Goal: Navigation & Orientation: Go to known website

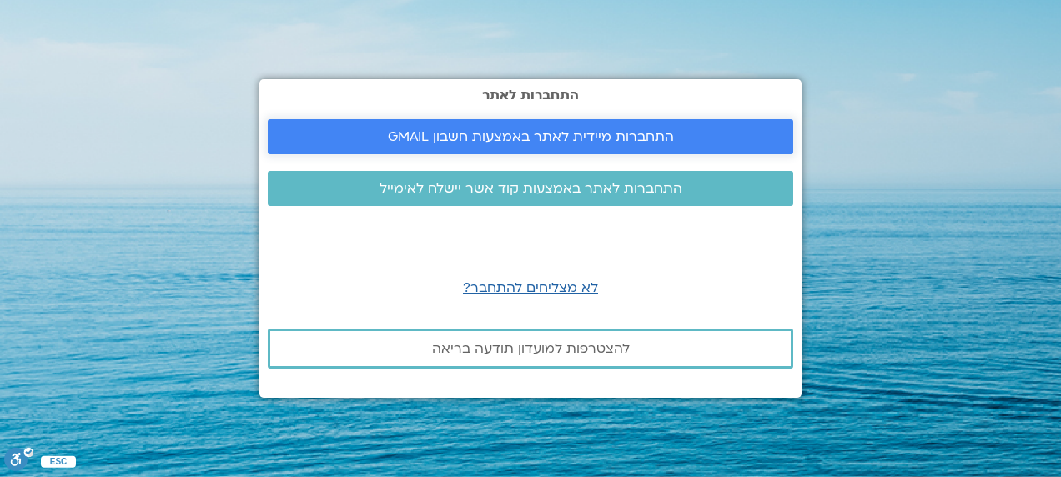
click at [606, 129] on span "התחברות מיידית לאתר באמצעות חשבון GMAIL" at bounding box center [531, 136] width 286 height 15
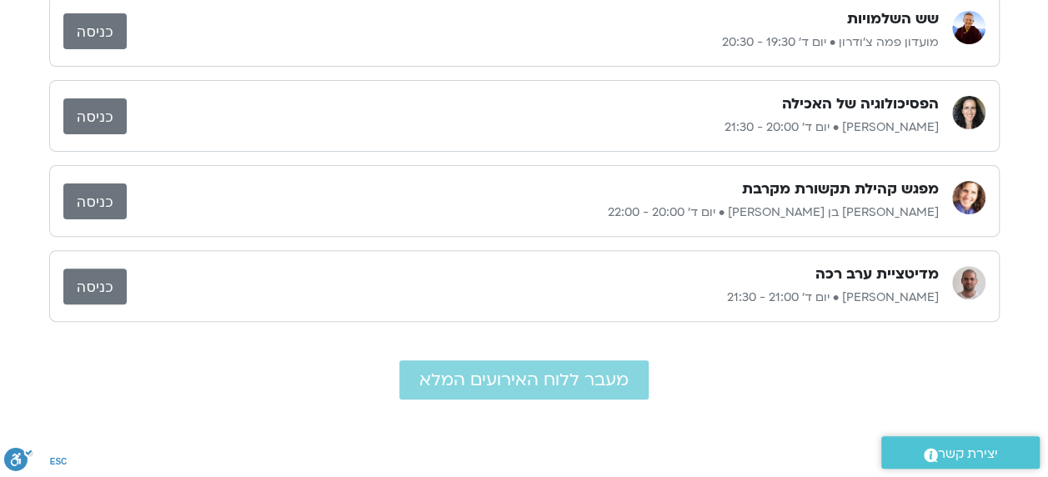
scroll to position [167, 0]
click at [95, 201] on link "כניסה" at bounding box center [94, 201] width 63 height 36
